Goal: Task Accomplishment & Management: Complete application form

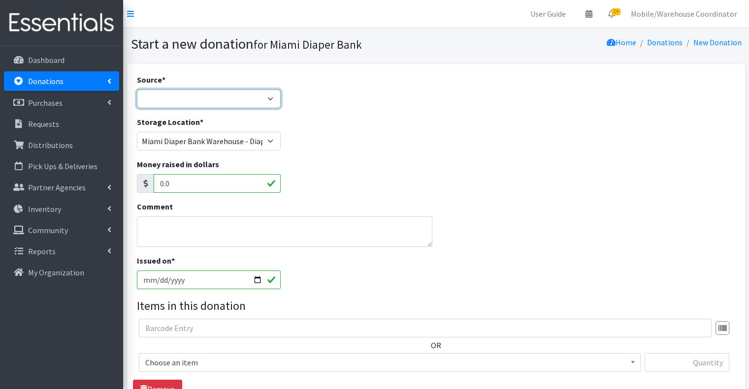
click at [185, 92] on select "Product Drive Manufacturer Donation Site Misc. Donation" at bounding box center [209, 99] width 144 height 19
select select "Product Drive"
click at [137, 90] on select "Product Drive Manufacturer Donation Site Misc. Donation" at bounding box center [209, 99] width 144 height 19
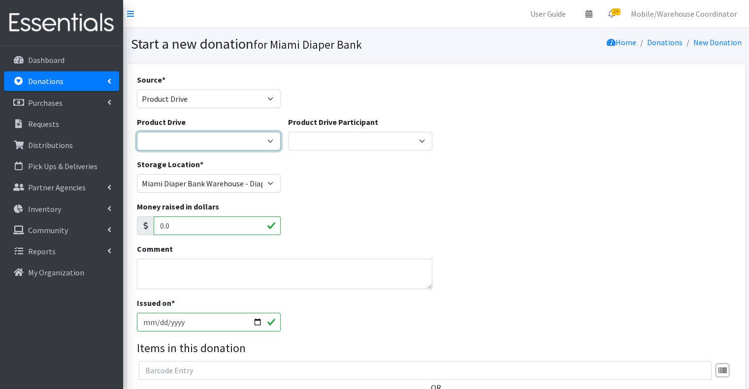
click at [192, 137] on select "100+ Women who care [PERSON_NAME] MDC Nursing Drive AMAZON Amber Student Bridge…" at bounding box center [209, 141] width 144 height 19
select select "3389"
click at [137, 132] on select "100+ Women who care [PERSON_NAME] MDC Nursing Drive AMAZON Amber Student Bridge…" at bounding box center [209, 141] width 144 height 19
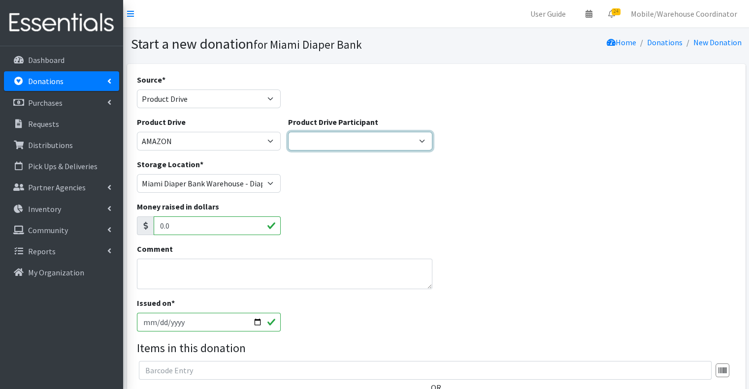
click at [356, 145] on select "Gaia AMAZON [PERSON_NAME] [PERSON_NAME] Student [GEOGRAPHIC_DATA] [GEOGRAPHIC_D…" at bounding box center [360, 141] width 144 height 19
select select "1653"
click at [288, 132] on select "Gaia AMAZON [PERSON_NAME] [PERSON_NAME] Student [GEOGRAPHIC_DATA] [GEOGRAPHIC_D…" at bounding box center [360, 141] width 144 height 19
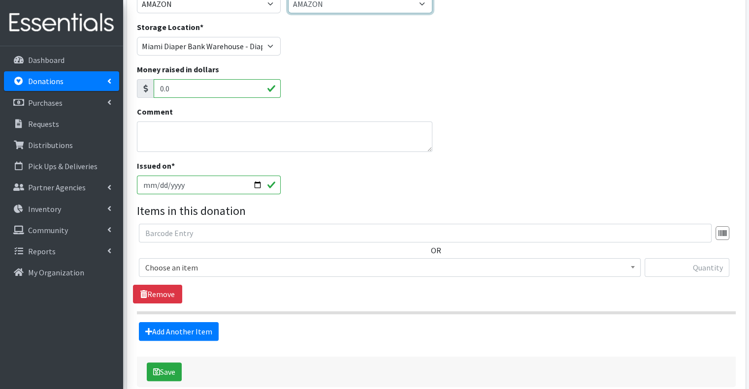
scroll to position [189, 0]
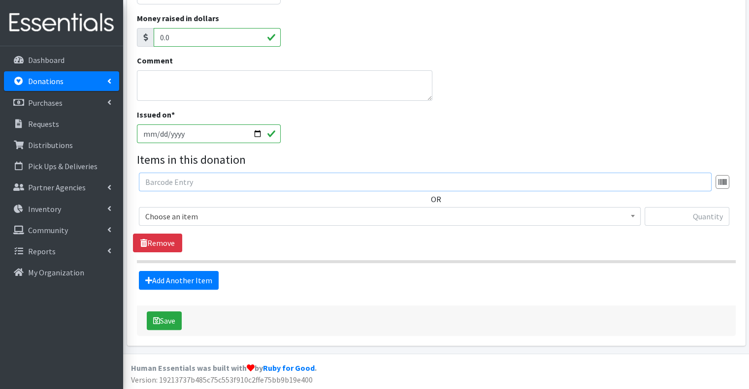
click at [190, 187] on input "text" at bounding box center [425, 182] width 573 height 19
click at [190, 213] on span "Choose an item" at bounding box center [389, 217] width 489 height 14
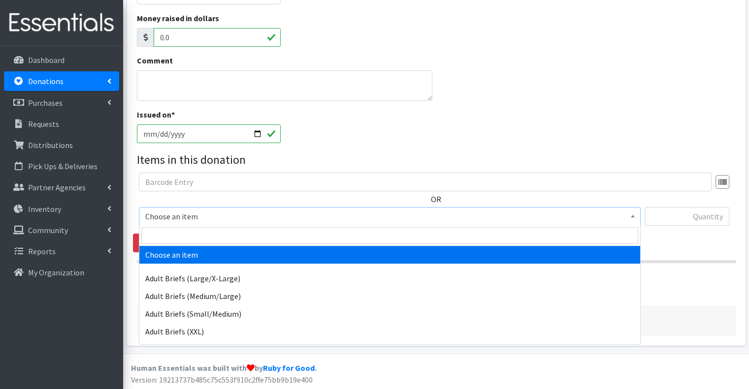
click at [190, 214] on span "Choose an item" at bounding box center [389, 217] width 489 height 14
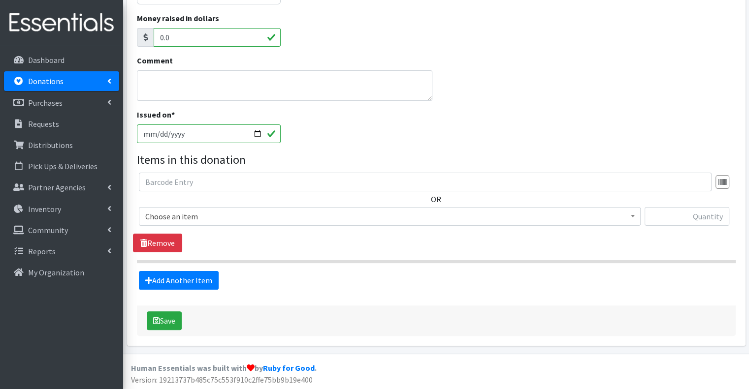
click at [670, 87] on div "Comment" at bounding box center [436, 82] width 606 height 54
click at [258, 93] on textarea "Comment" at bounding box center [285, 85] width 296 height 31
click at [248, 214] on span "Choose an item" at bounding box center [389, 217] width 489 height 14
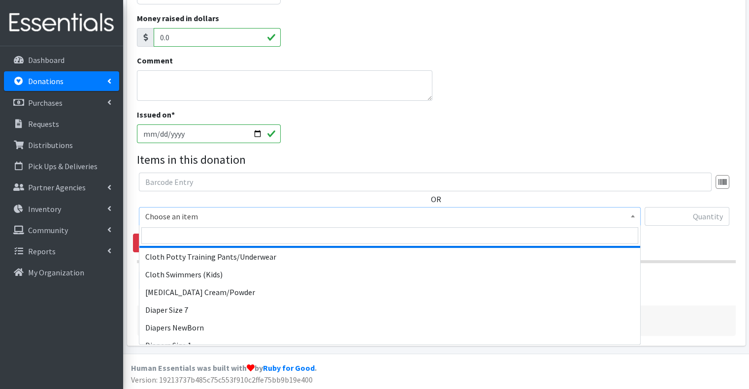
scroll to position [329, 0]
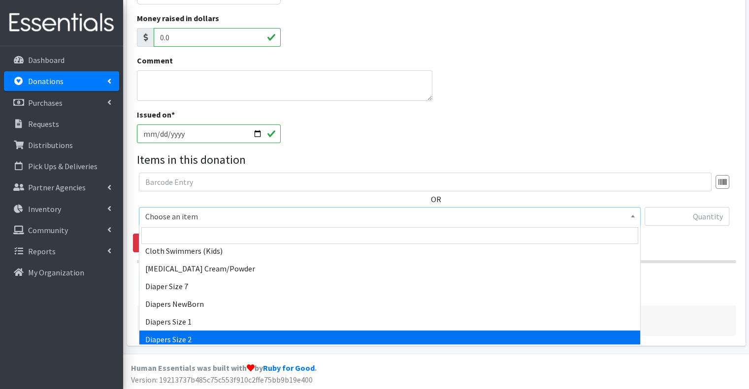
select select "2668"
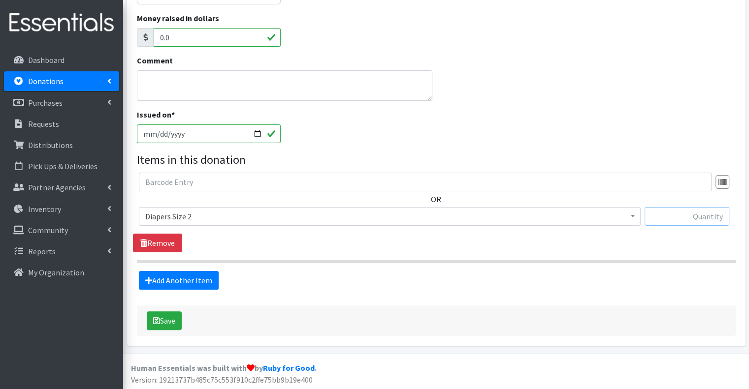
click at [674, 222] on input "text" at bounding box center [687, 216] width 85 height 19
type input "116"
click at [201, 281] on link "Add Another Item" at bounding box center [179, 280] width 80 height 19
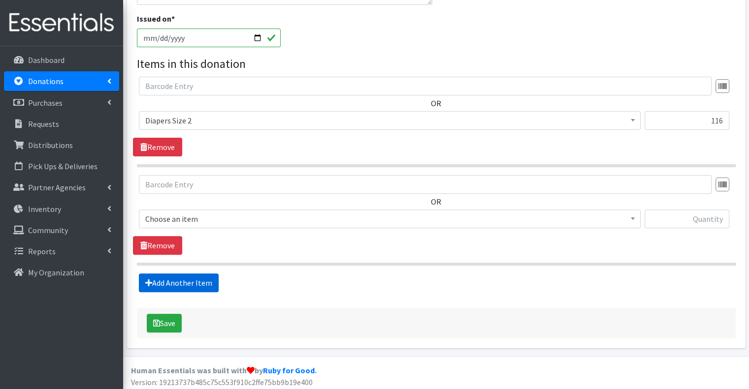
scroll to position [287, 0]
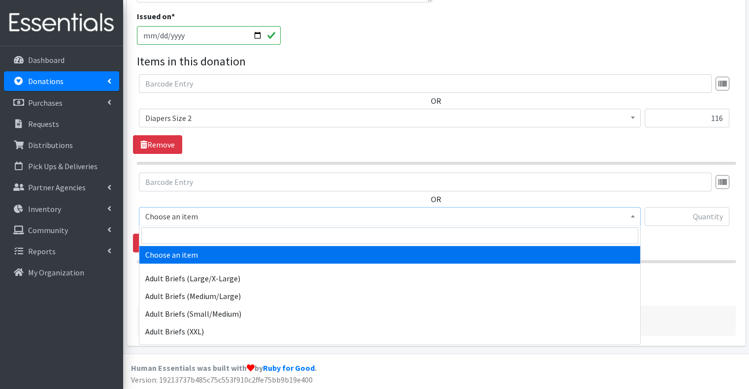
click at [217, 218] on span "Choose an item" at bounding box center [389, 217] width 489 height 14
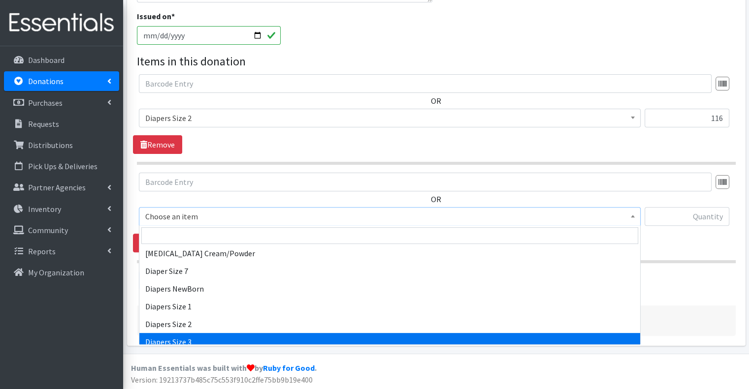
scroll to position [394, 0]
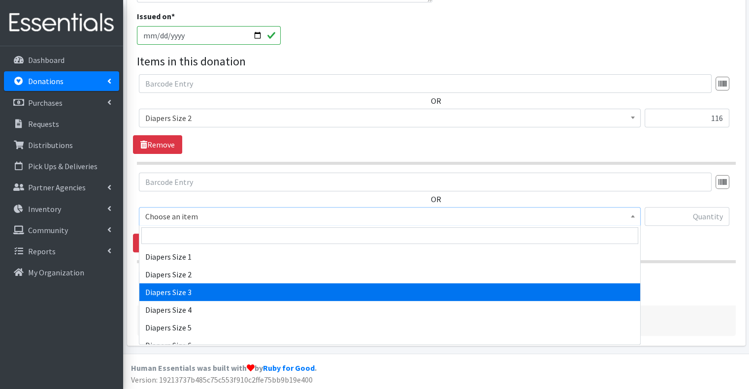
select select "2655"
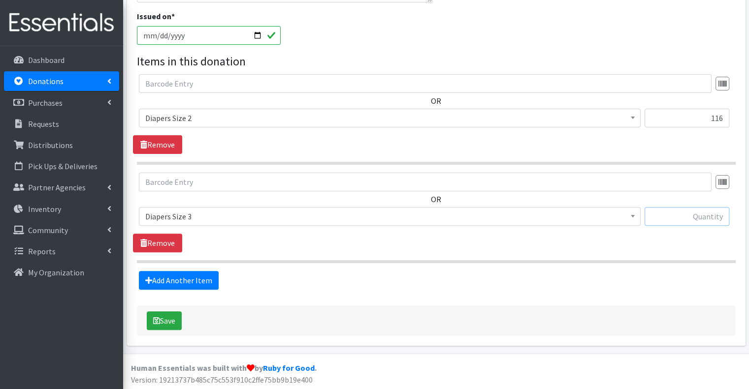
click at [696, 214] on input "text" at bounding box center [687, 216] width 85 height 19
click at [696, 220] on input "text" at bounding box center [687, 216] width 85 height 19
type input "168"
click at [185, 287] on link "Add Another Item" at bounding box center [179, 280] width 80 height 19
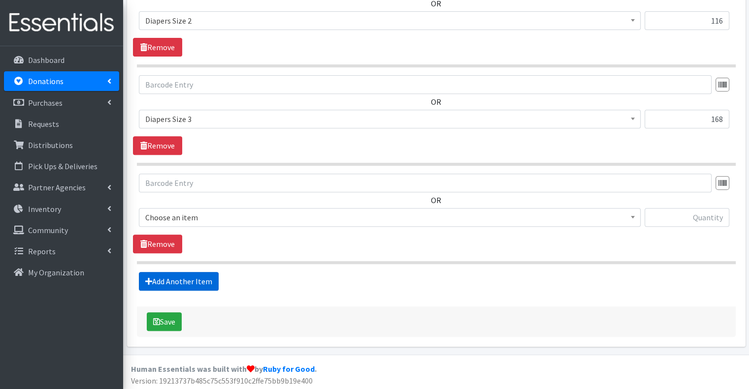
scroll to position [385, 0]
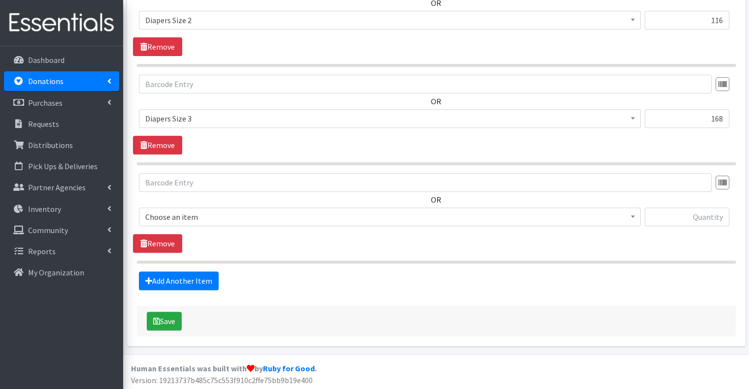
click at [213, 220] on span "Choose an item" at bounding box center [389, 217] width 489 height 14
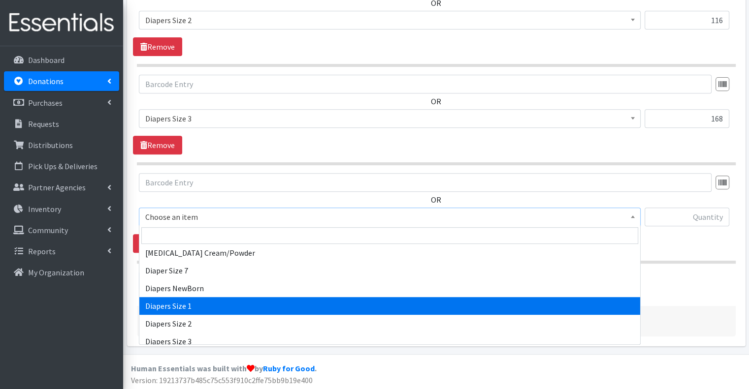
scroll to position [443, 0]
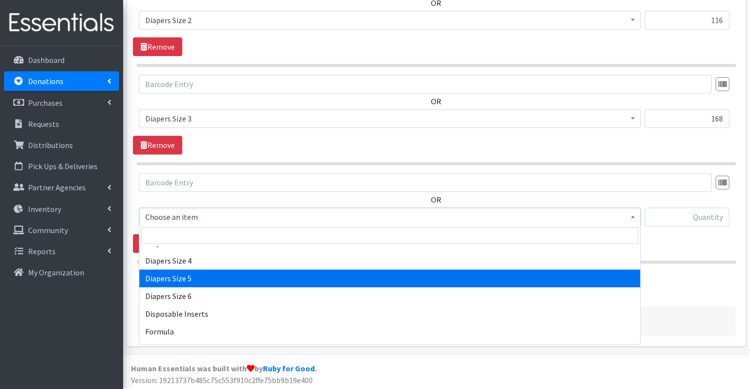
select select "2661"
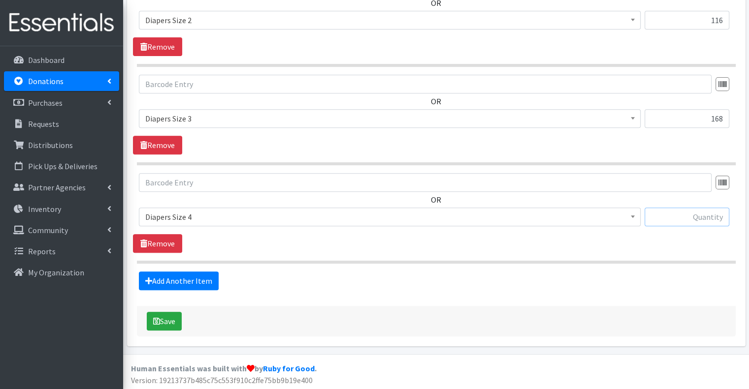
click at [678, 214] on input "text" at bounding box center [687, 217] width 85 height 19
type input "44"
click at [187, 273] on link "Add Another Item" at bounding box center [179, 281] width 80 height 19
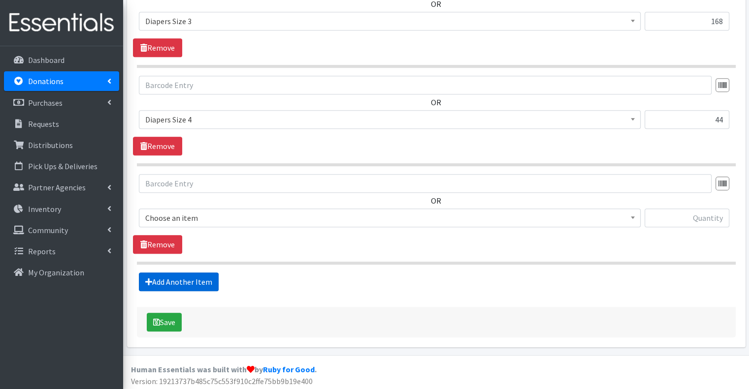
scroll to position [483, 0]
click at [240, 217] on span "Choose an item" at bounding box center [389, 218] width 489 height 14
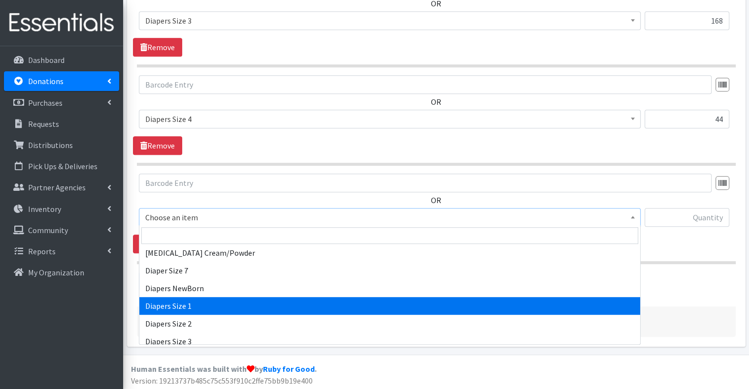
scroll to position [443, 0]
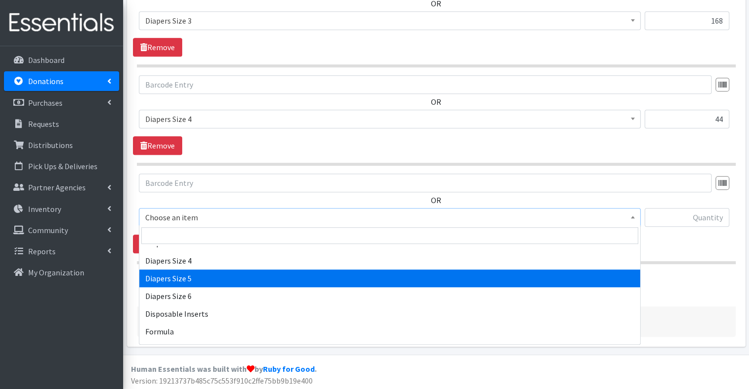
select select "2652"
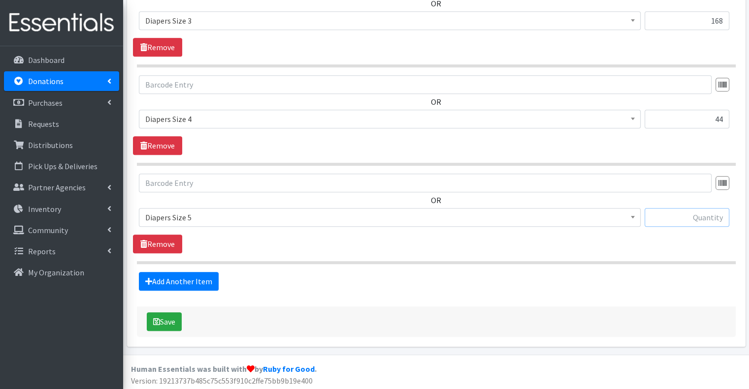
click at [692, 219] on input "text" at bounding box center [687, 217] width 85 height 19
type input "540"
click at [178, 273] on link "Add Another Item" at bounding box center [179, 281] width 80 height 19
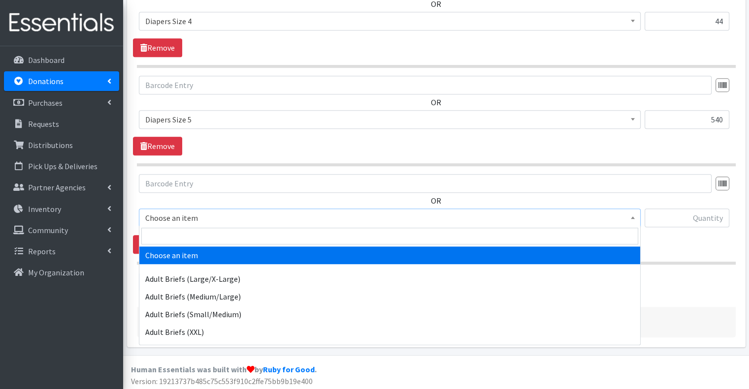
click at [250, 212] on span "Choose an item" at bounding box center [389, 218] width 489 height 14
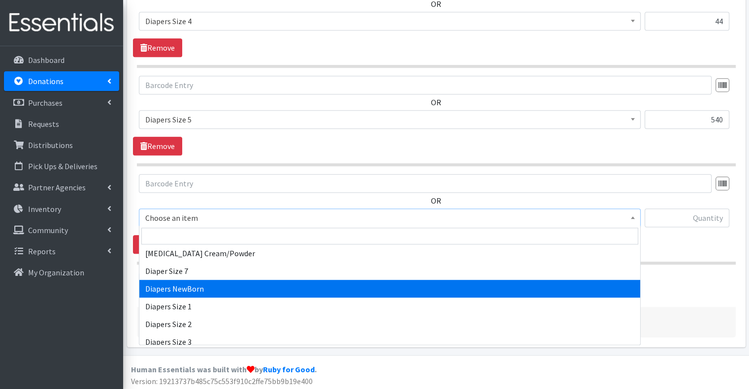
scroll to position [443, 0]
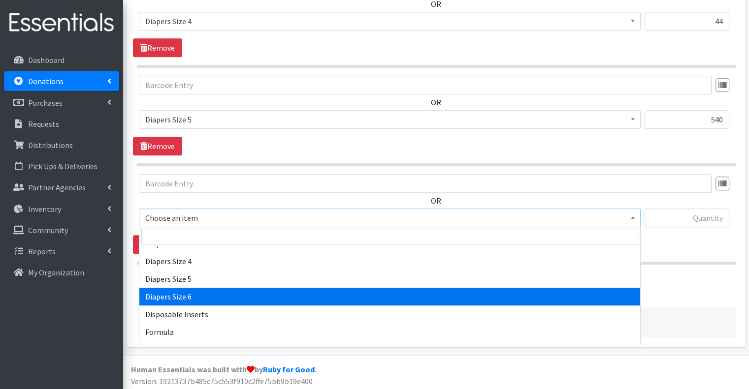
select select "2674"
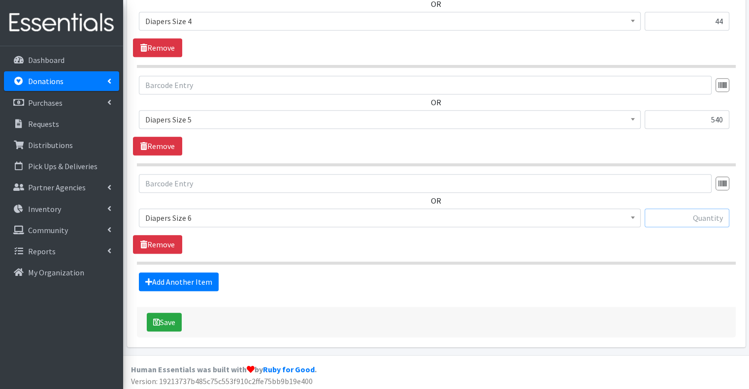
click at [715, 210] on input "text" at bounding box center [687, 218] width 85 height 19
click at [716, 215] on input "text" at bounding box center [687, 218] width 85 height 19
type input "210"
click at [182, 276] on link "Add Another Item" at bounding box center [179, 282] width 80 height 19
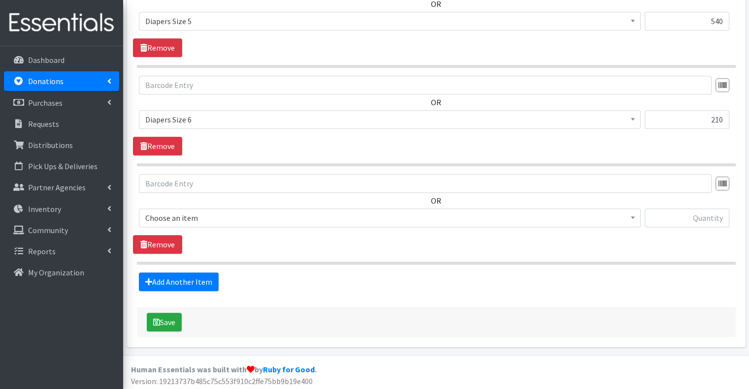
click at [291, 214] on span "Choose an item" at bounding box center [389, 218] width 489 height 14
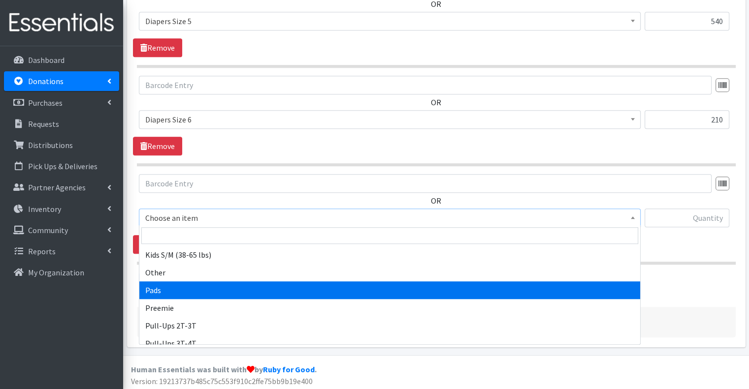
scroll to position [640, 0]
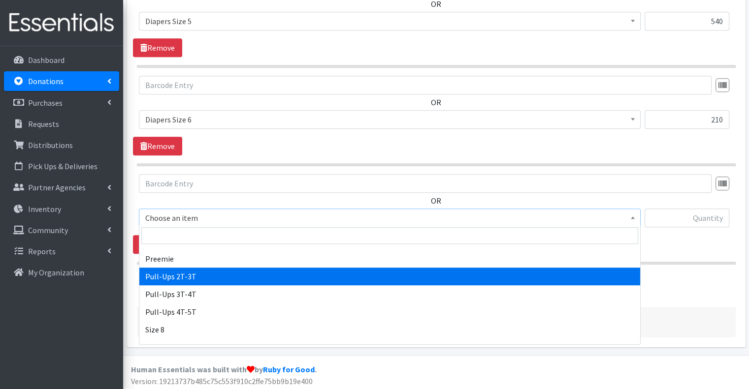
select select "2644"
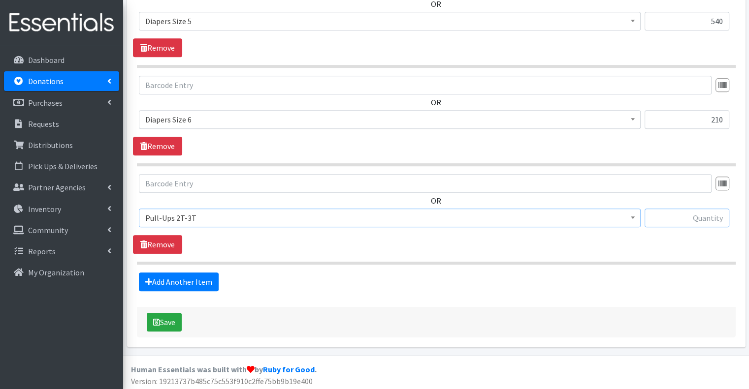
click at [692, 218] on input "text" at bounding box center [687, 218] width 85 height 19
type input "96"
click at [211, 279] on link "Add Another Item" at bounding box center [179, 282] width 80 height 19
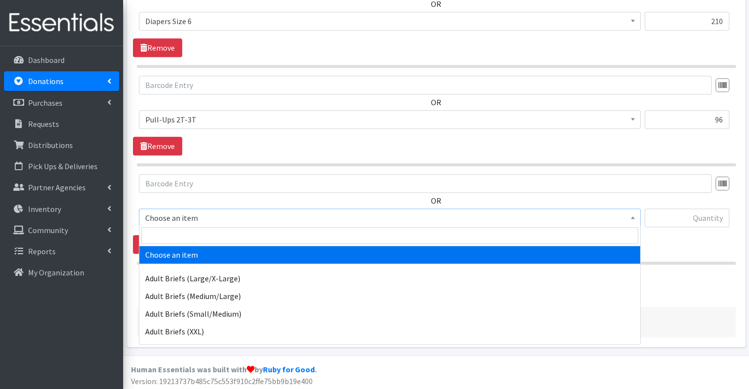
click at [154, 209] on span "Choose an item" at bounding box center [390, 218] width 502 height 19
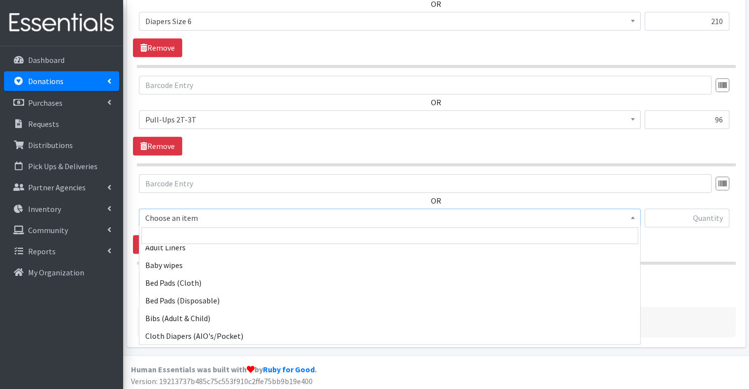
scroll to position [98, 0]
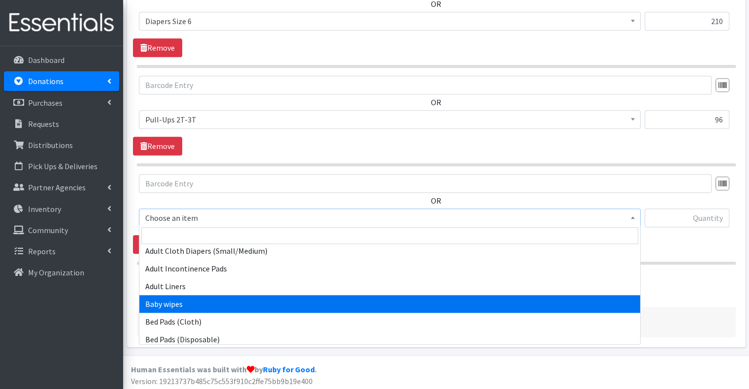
select select "2649"
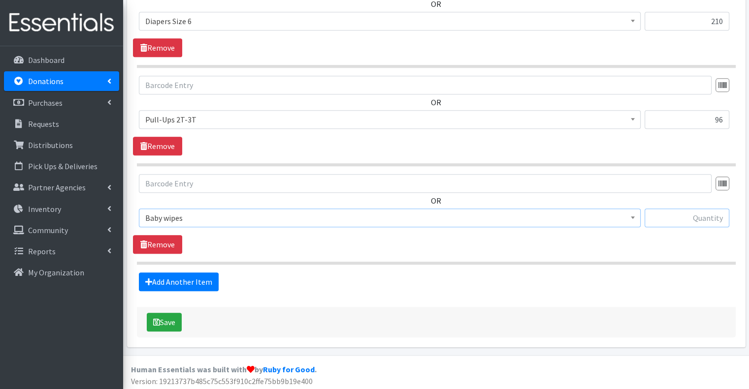
click at [692, 220] on input "text" at bounding box center [687, 218] width 85 height 19
type input "20"
click at [167, 315] on button "Save" at bounding box center [164, 322] width 35 height 19
